Goal: Transaction & Acquisition: Subscribe to service/newsletter

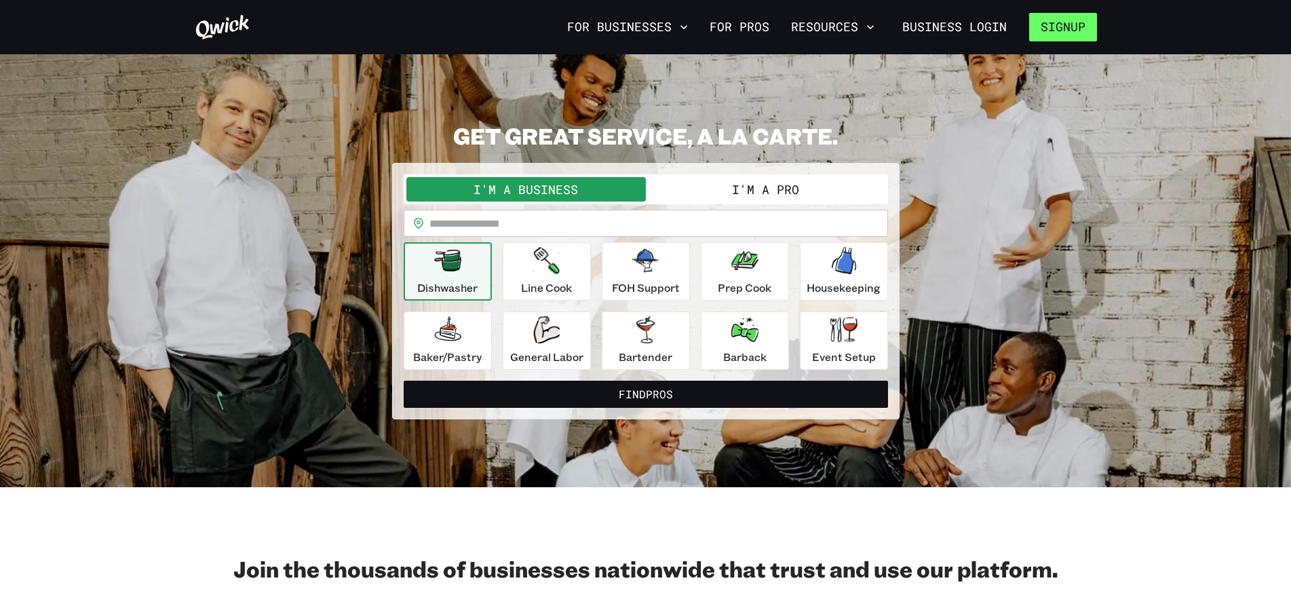
click at [1068, 32] on button "Signup" at bounding box center [1063, 27] width 68 height 28
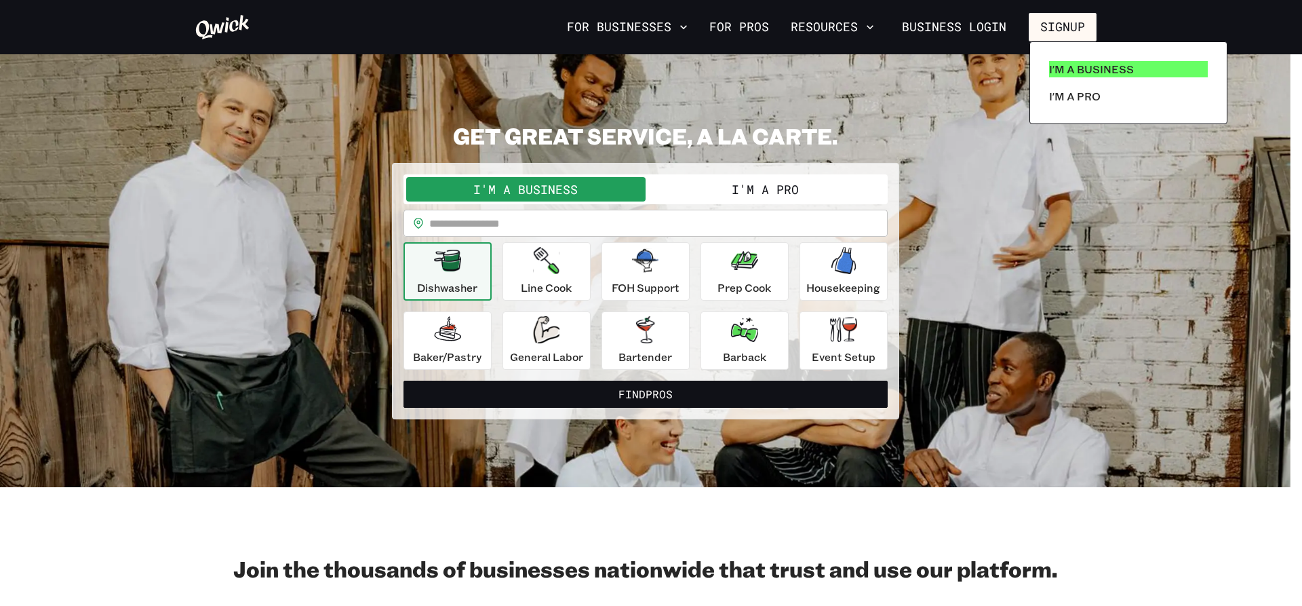
click at [1083, 64] on p "I'm a Business" at bounding box center [1091, 69] width 85 height 16
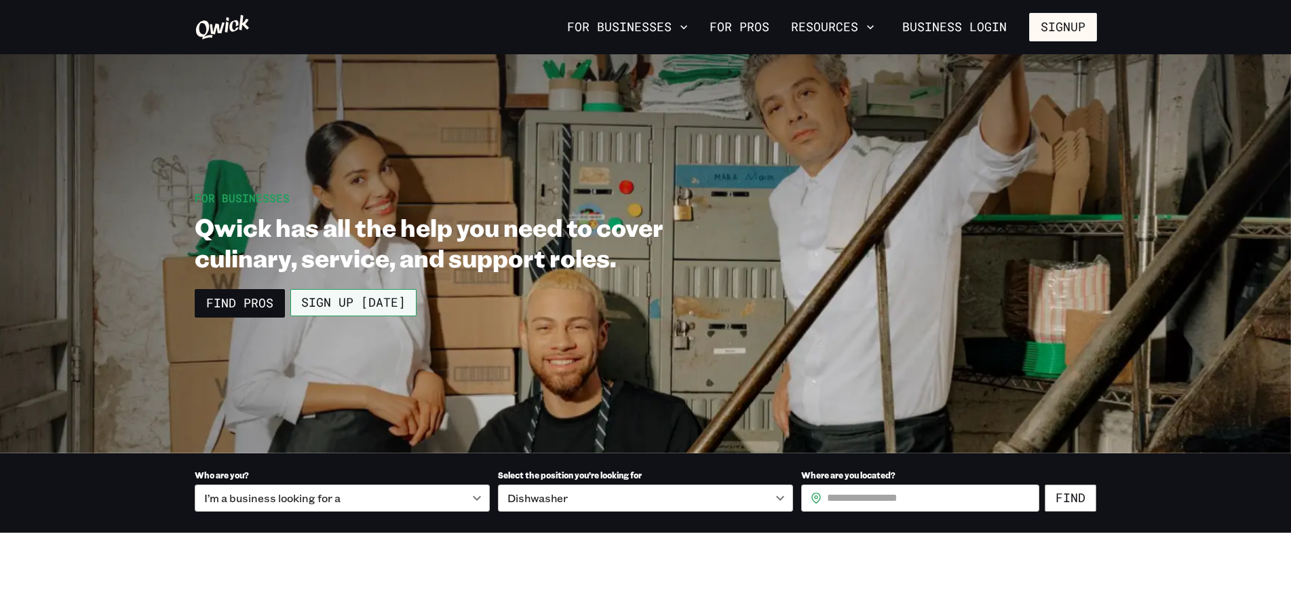
click at [368, 303] on link "Sign up [DATE]" at bounding box center [353, 302] width 126 height 27
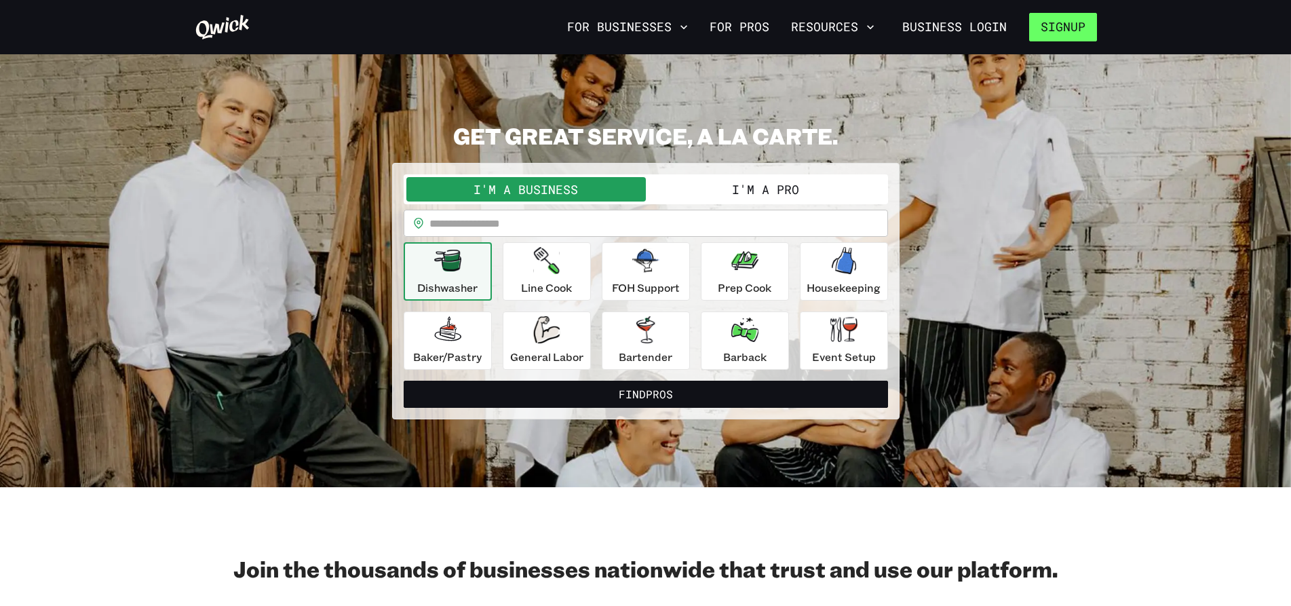
click at [1093, 18] on button "Signup" at bounding box center [1063, 27] width 68 height 28
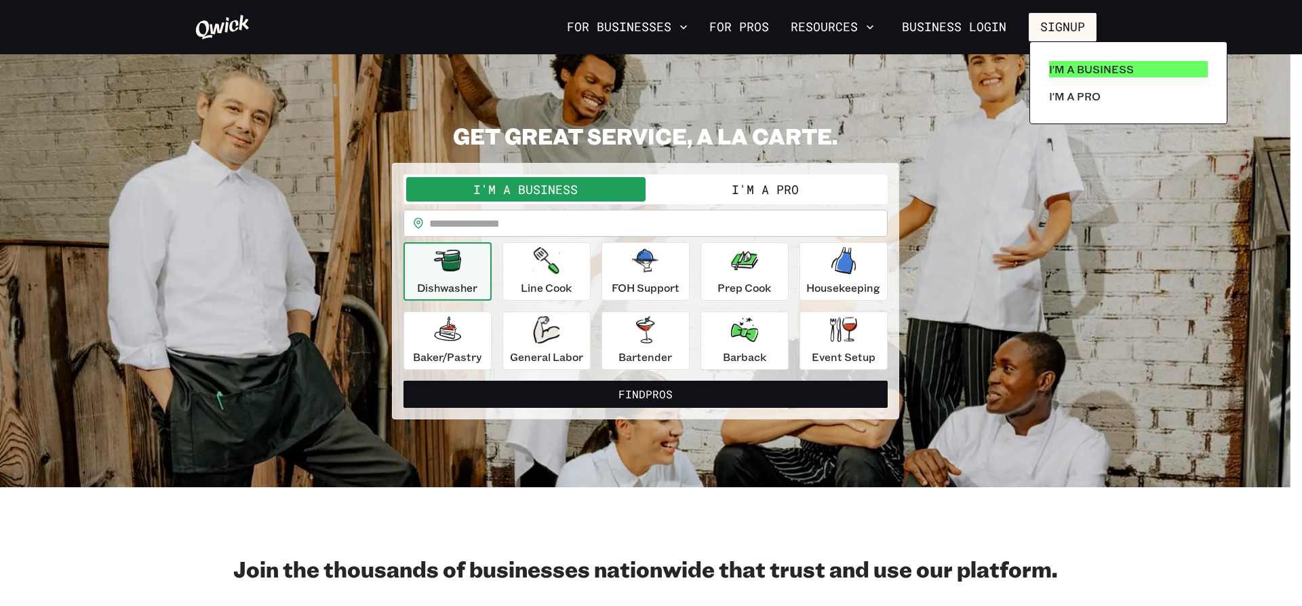
click at [1056, 62] on p "I'm a Business" at bounding box center [1091, 69] width 85 height 16
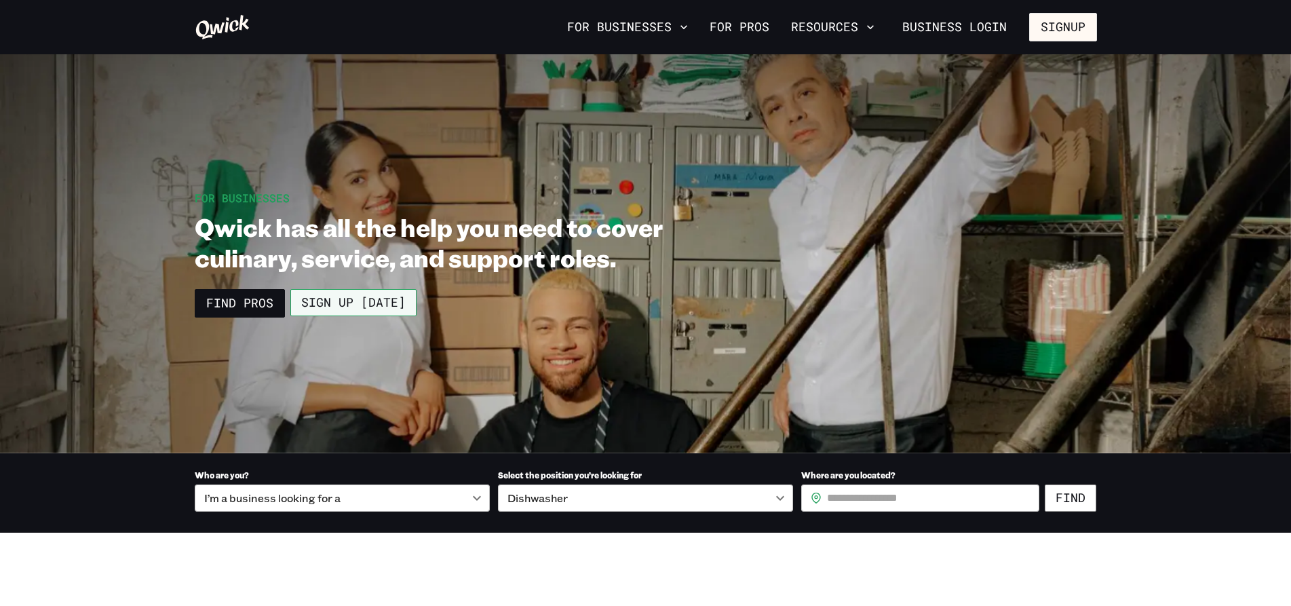
click at [393, 313] on link "Sign up [DATE]" at bounding box center [353, 302] width 126 height 27
